Goal: Find contact information

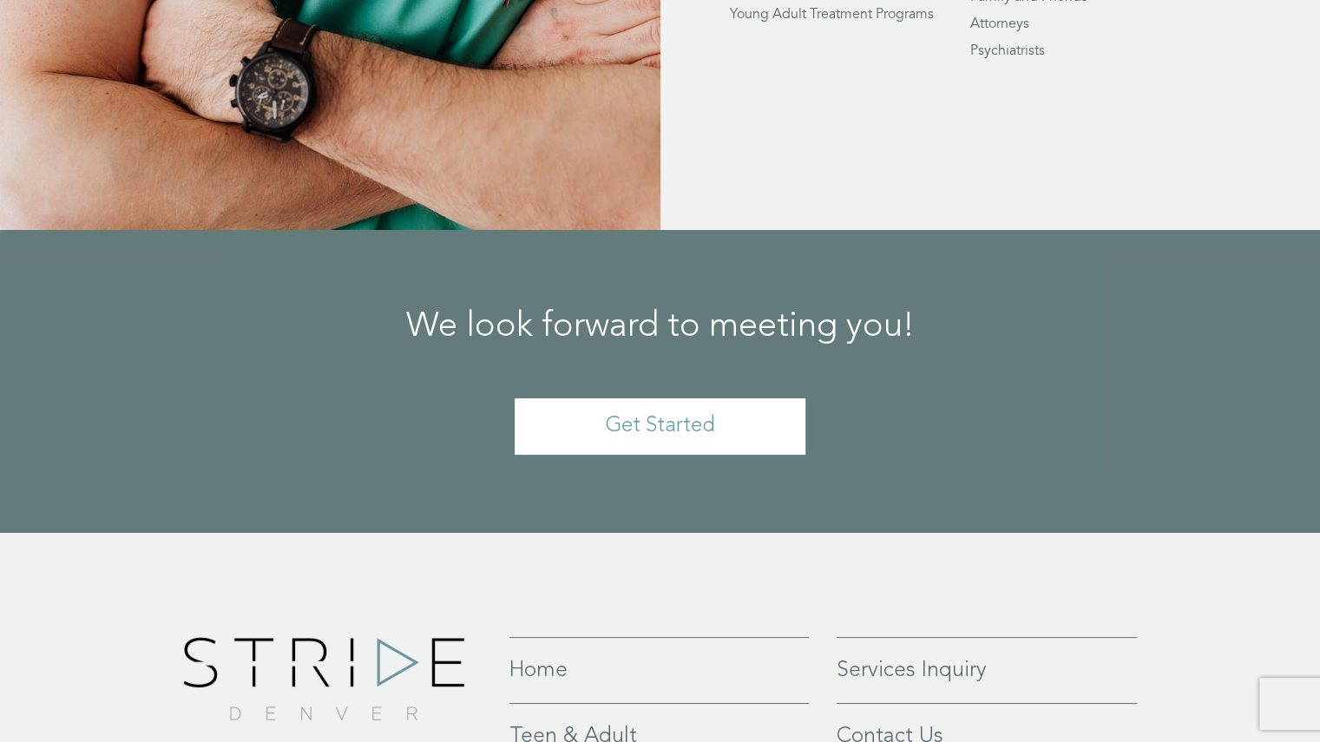
scroll to position [4058, 0]
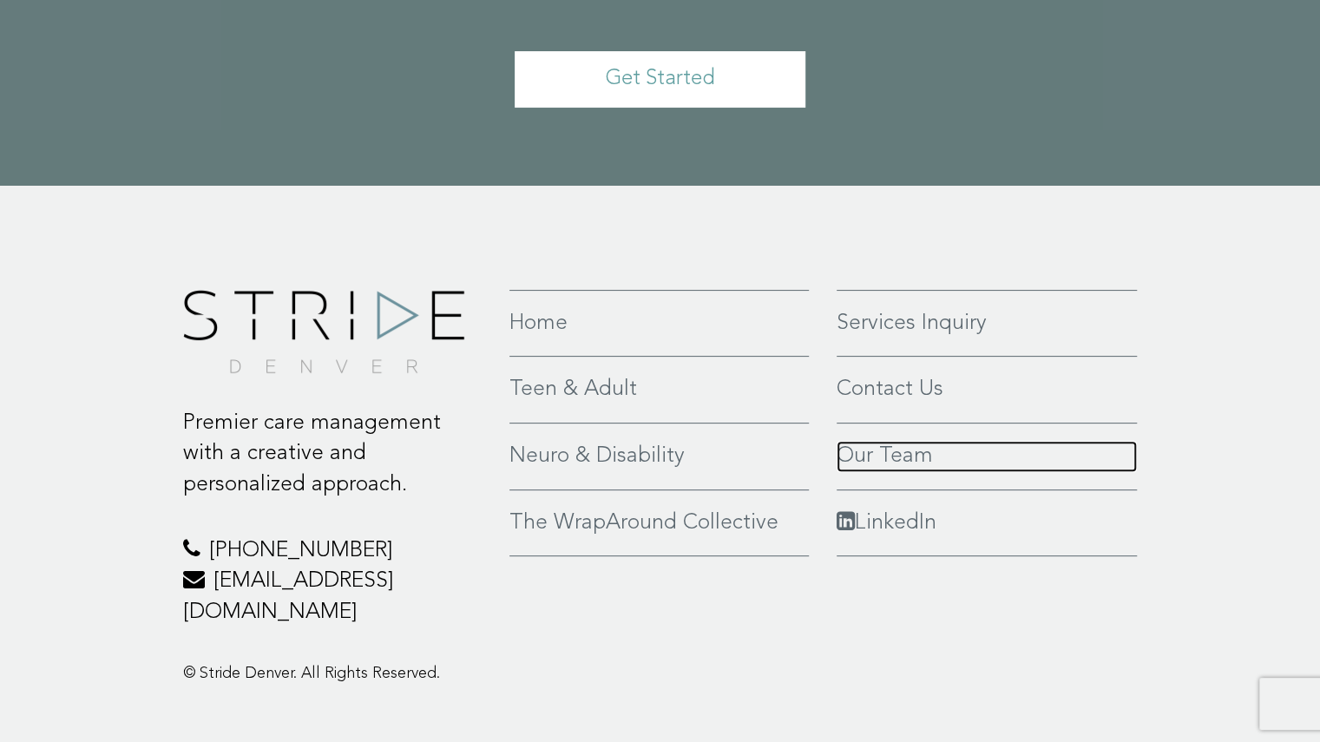
click at [903, 441] on link "Our Team" at bounding box center [987, 456] width 301 height 31
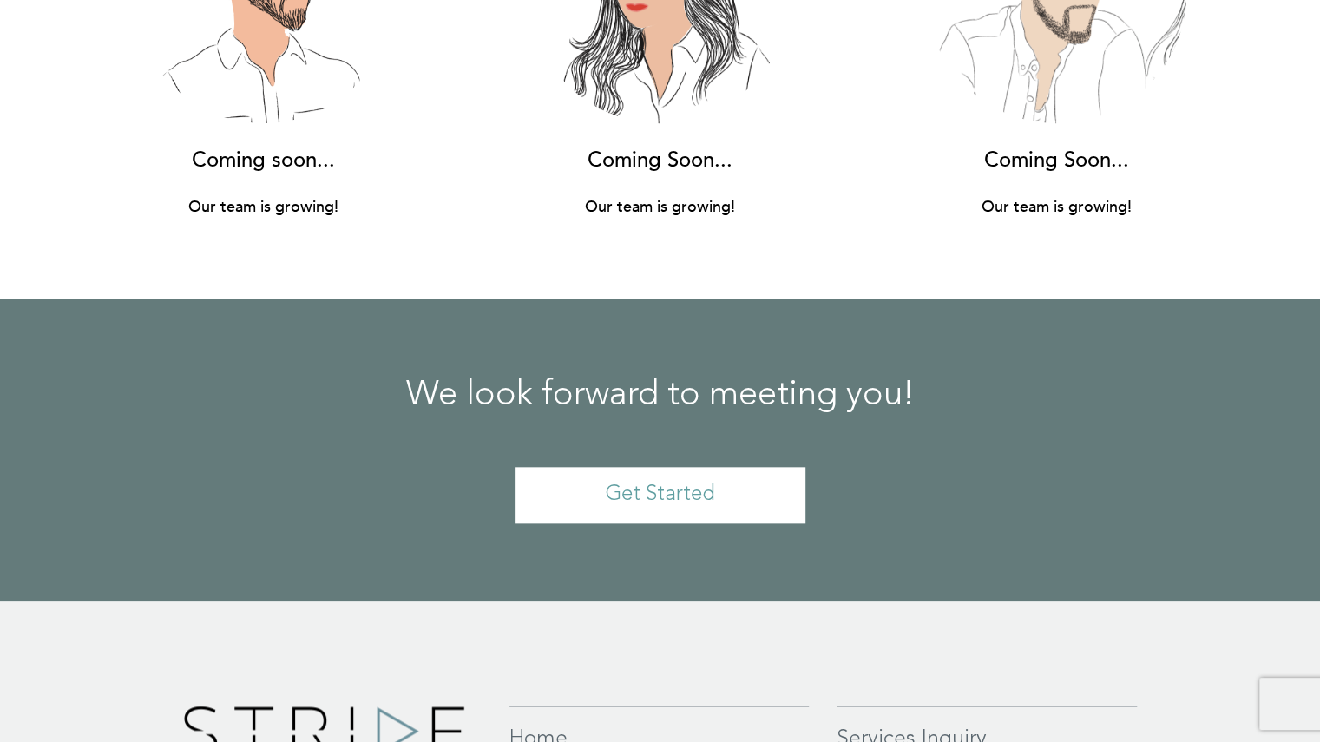
scroll to position [12751, 0]
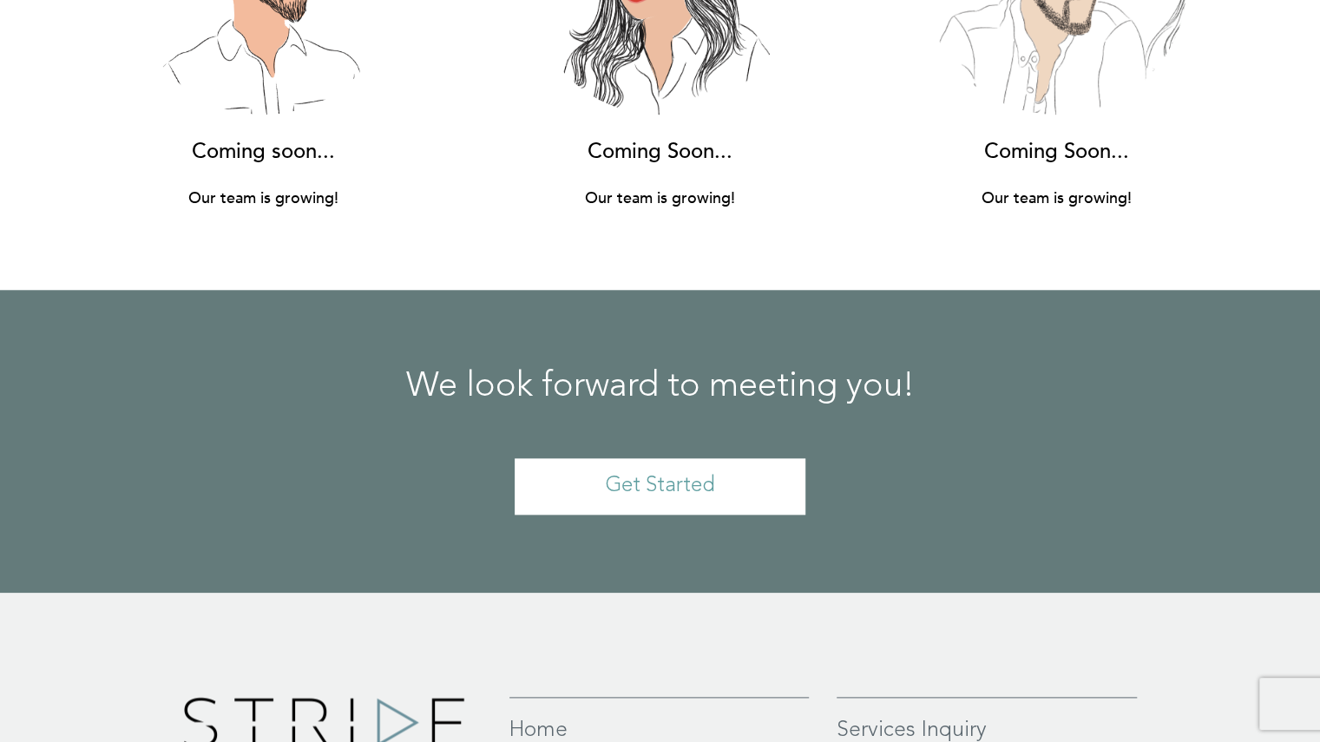
copy div "[EMAIL_ADDRESS][DOMAIN_NAME]"
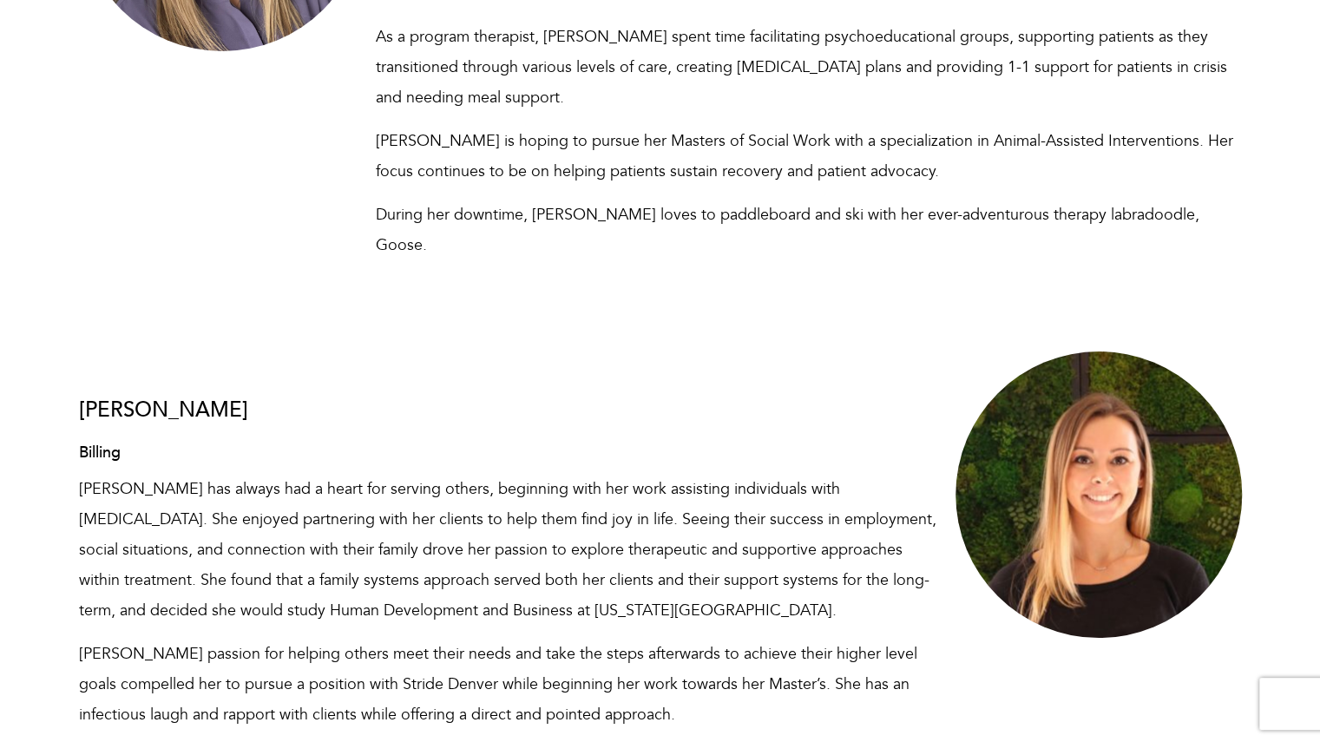
scroll to position [11519, 0]
